Goal: Check status: Check status

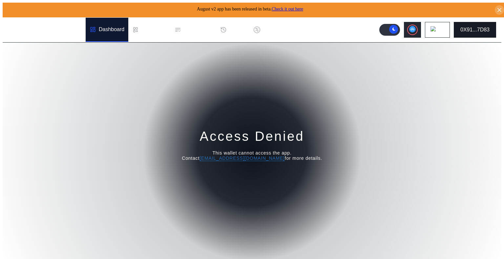
click at [474, 27] on div "0X91...7D83" at bounding box center [474, 30] width 29 height 6
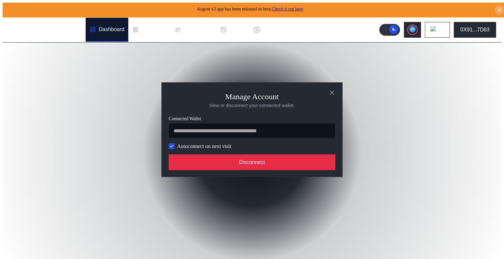
click at [258, 169] on button "Disconnect" at bounding box center [252, 163] width 167 height 16
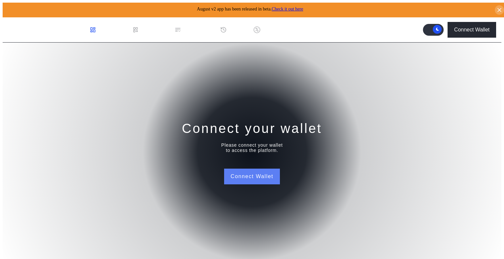
click at [277, 173] on button "Connect Wallet" at bounding box center [252, 177] width 56 height 16
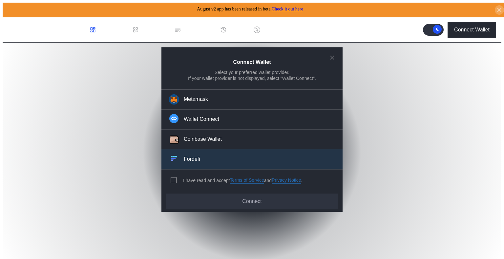
click at [203, 162] on button "Fordefi" at bounding box center [251, 160] width 181 height 20
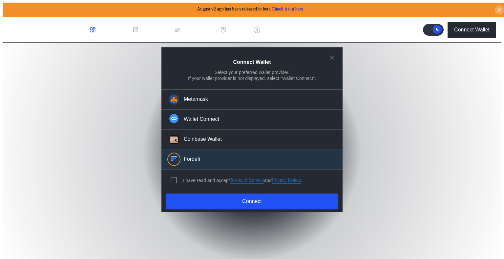
click at [169, 179] on div "I have read and accept Terms of Service and Privacy Notice ." at bounding box center [235, 181] width 148 height 22
click at [174, 178] on span "modal" at bounding box center [173, 180] width 5 height 5
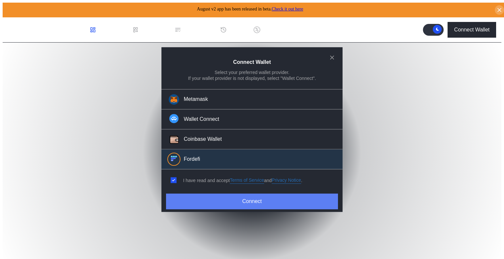
click at [215, 194] on button "Connect" at bounding box center [252, 202] width 172 height 16
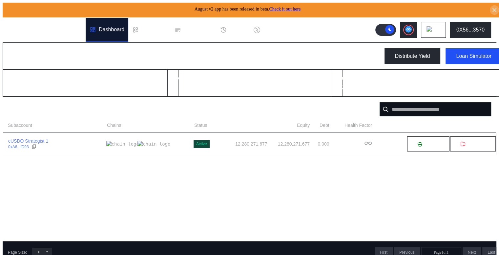
click at [73, 83] on div "USD" at bounding box center [73, 87] width 14 height 8
click at [408, 30] on button at bounding box center [408, 30] width 17 height 16
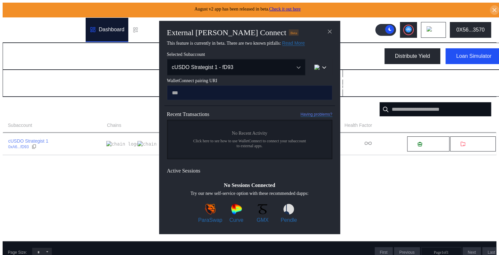
click at [238, 95] on input "modal" at bounding box center [249, 92] width 165 height 15
type input "**********"
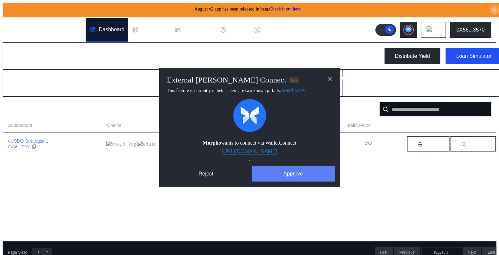
click at [288, 173] on button "Approve" at bounding box center [293, 174] width 83 height 16
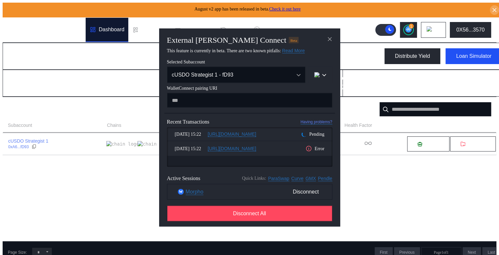
click at [305, 150] on icon "modal" at bounding box center [308, 148] width 7 height 7
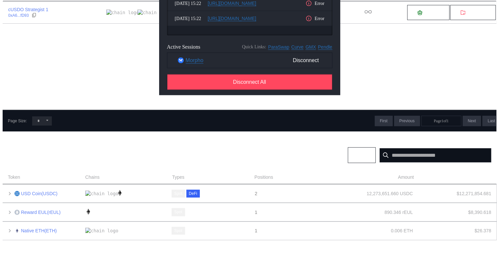
scroll to position [66, 0]
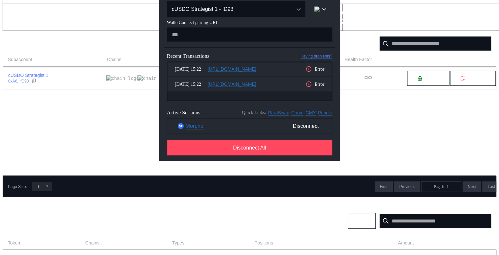
click at [310, 72] on div "Error" at bounding box center [314, 69] width 19 height 7
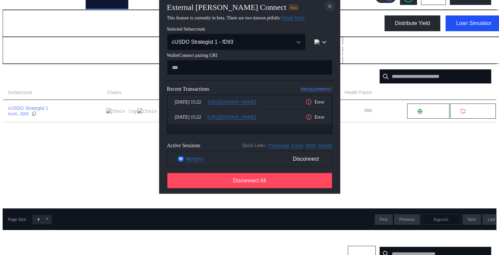
click at [328, 8] on icon "close modal" at bounding box center [329, 6] width 3 height 3
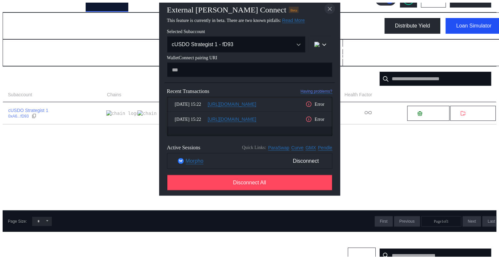
scroll to position [19, 0]
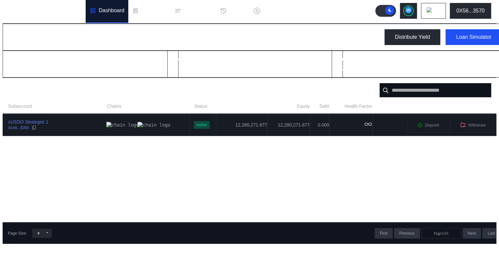
click at [216, 125] on td "12,280,271.677" at bounding box center [242, 125] width 52 height 22
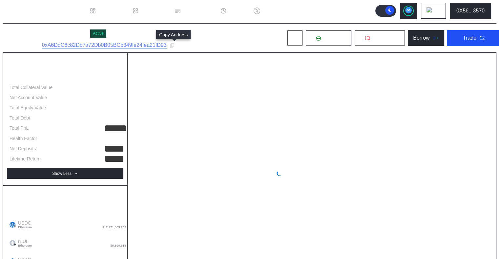
click at [174, 45] on icon at bounding box center [172, 45] width 4 height 5
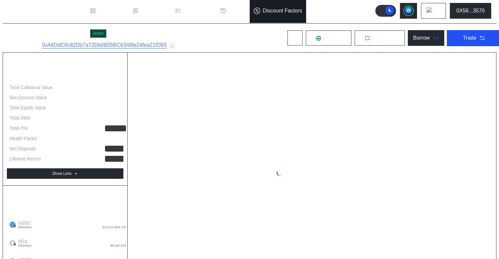
select select "*"
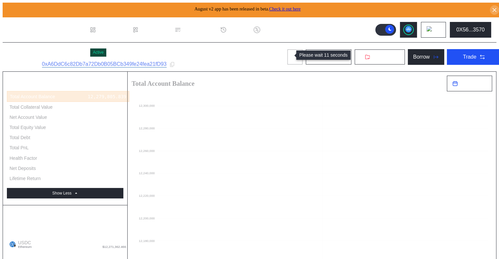
click at [287, 55] on button at bounding box center [295, 57] width 16 height 16
click at [255, 53] on div "cUSDO Strategist 1 Active Subaccount ID: 0xA6DdC6c82Db7a72Db0B05BCb349fe24fea21…" at bounding box center [255, 57] width 504 height 29
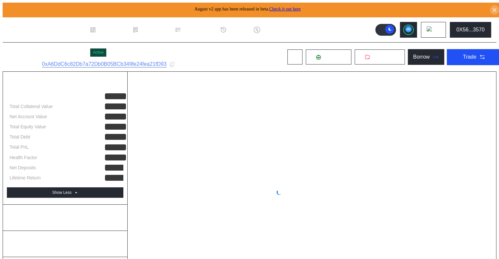
click at [444, 43] on div "cUSDO Strategist 1 Active Subaccount ID: 0xA6DdC6c82Db7a72Db0B05BCb349fe24fea21…" at bounding box center [255, 57] width 504 height 29
select select "*"
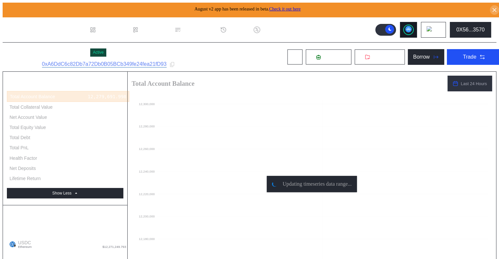
click at [410, 28] on icon at bounding box center [408, 29] width 4 height 3
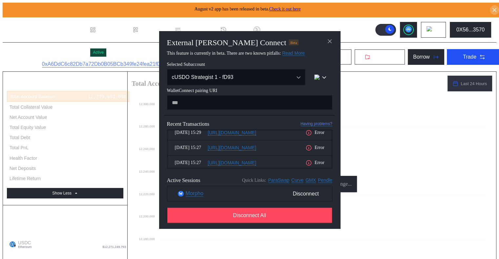
scroll to position [6, 0]
click at [329, 40] on icon "close modal" at bounding box center [329, 41] width 3 height 3
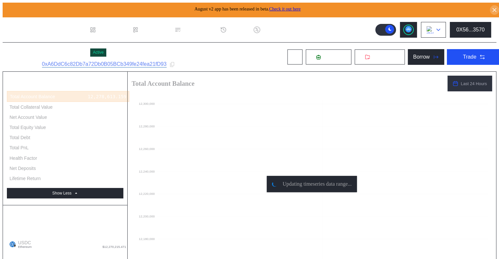
click at [433, 26] on img at bounding box center [429, 29] width 7 height 7
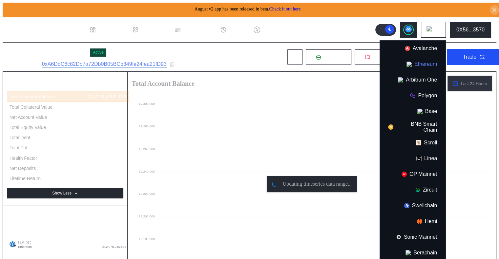
click at [425, 63] on button "Ethereum" at bounding box center [413, 64] width 66 height 16
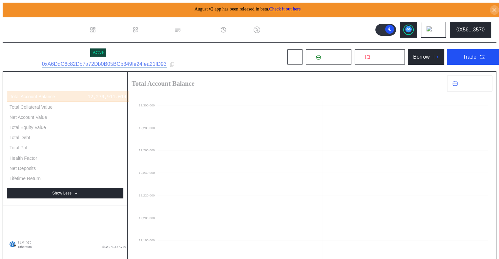
click at [250, 48] on div "cUSDO Strategist 1 Active Subaccount ID: 0xA6DdC6c82Db7a72Db0B05BCb349fe24fea21…" at bounding box center [255, 57] width 504 height 29
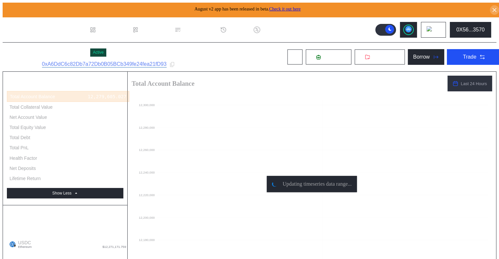
click at [279, 7] on link "Check it out here" at bounding box center [284, 9] width 31 height 5
